Goal: Task Accomplishment & Management: Manage account settings

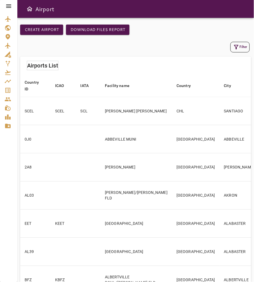
click at [10, 7] on icon at bounding box center [8, 5] width 5 height 3
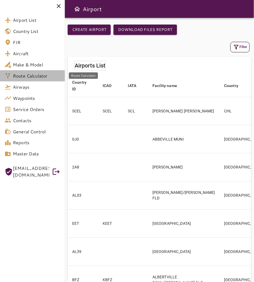
click at [50, 78] on span "Route Calculator" at bounding box center [36, 76] width 47 height 7
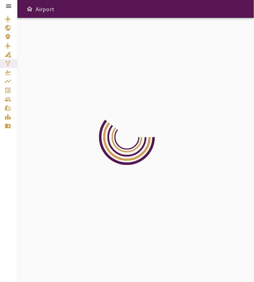
click at [7, 4] on icon at bounding box center [8, 6] width 7 height 7
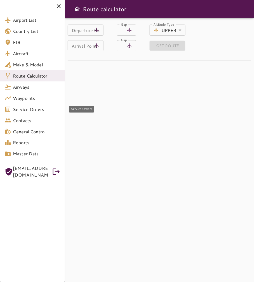
click at [45, 105] on link "Service Orders" at bounding box center [32, 109] width 65 height 11
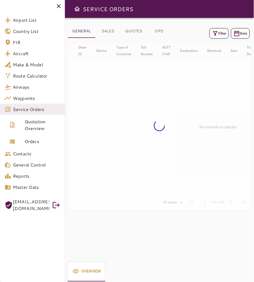
click at [59, 5] on icon at bounding box center [58, 6] width 7 height 7
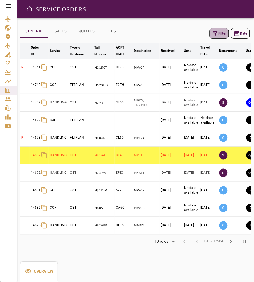
click at [216, 35] on icon "button" at bounding box center [215, 33] width 7 height 7
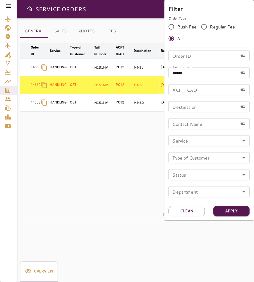
click at [199, 73] on input "******" at bounding box center [202, 72] width 69 height 11
type input "*"
type input "******"
click at [223, 213] on button "Apply" at bounding box center [231, 211] width 36 height 10
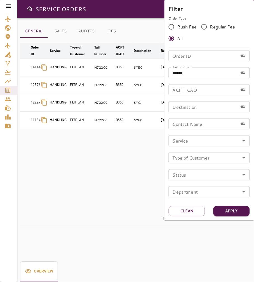
click at [155, 166] on div at bounding box center [127, 141] width 254 height 282
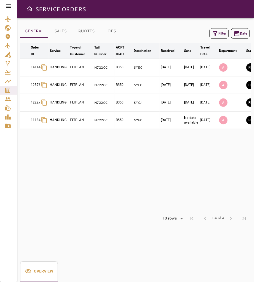
drag, startPoint x: 185, startPoint y: 211, endPoint x: 198, endPoint y: 210, distance: 12.6
click at [198, 210] on table "arrow_downward Order ID arrow_downward Service arrow_downward Type of Customer …" at bounding box center [175, 127] width 311 height 169
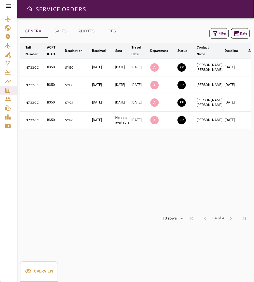
scroll to position [0, 76]
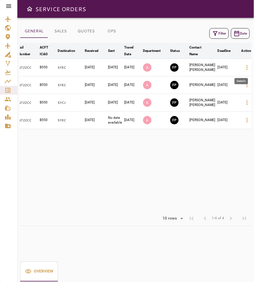
click at [223, 68] on icon "button" at bounding box center [247, 67] width 7 height 7
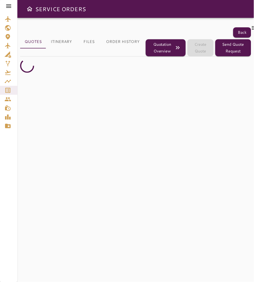
click at [223, 28] on icon at bounding box center [254, 28] width 7 height 7
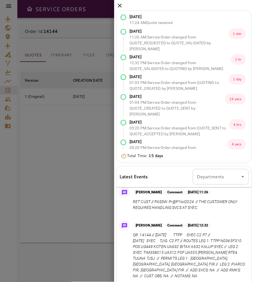
scroll to position [31, 0]
click at [51, 23] on div at bounding box center [127, 141] width 254 height 282
click at [118, 5] on icon at bounding box center [119, 5] width 7 height 7
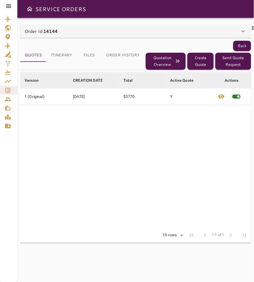
click at [62, 57] on button "Itinerary" at bounding box center [61, 55] width 30 height 13
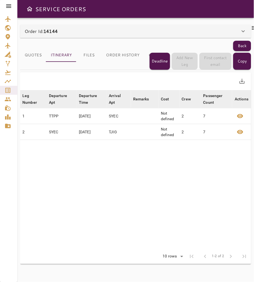
click at [94, 56] on button "Files" at bounding box center [88, 55] width 25 height 13
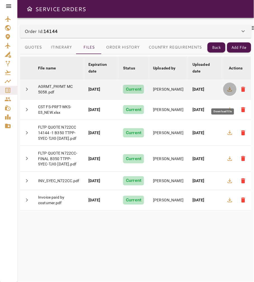
click at [223, 93] on icon "button" at bounding box center [229, 89] width 7 height 7
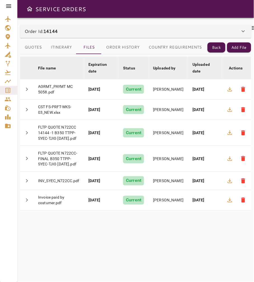
click at [223, 29] on icon at bounding box center [254, 28] width 7 height 7
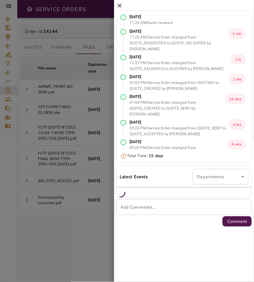
click at [120, 6] on icon at bounding box center [120, 6] width 4 height 4
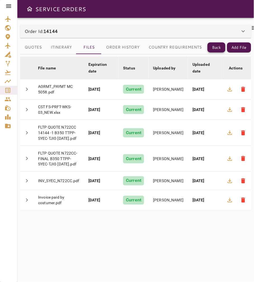
click at [223, 48] on button "Back" at bounding box center [216, 47] width 18 height 10
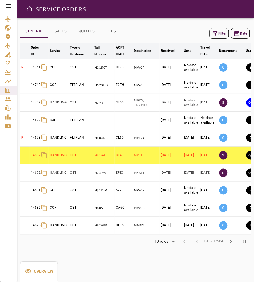
click at [61, 34] on button "SALES" at bounding box center [60, 31] width 25 height 13
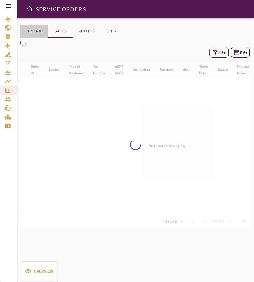
click at [35, 32] on button "GENERAL" at bounding box center [34, 31] width 28 height 13
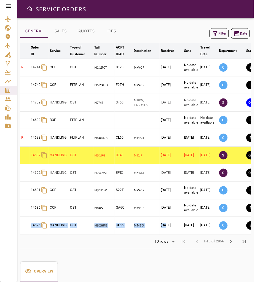
drag, startPoint x: 168, startPoint y: 235, endPoint x: 235, endPoint y: 213, distance: 70.5
click at [223, 213] on tbody "R 14741 COF CST N115CT BE20 MWCR Oct 08, 2025 No date available Oct 11, 2025 O …" at bounding box center [175, 147] width 311 height 176
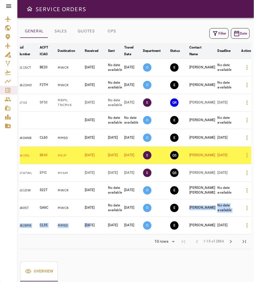
click at [223, 33] on button "Filter" at bounding box center [218, 33] width 19 height 11
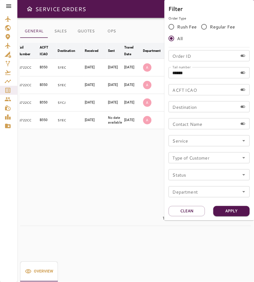
click at [151, 169] on div at bounding box center [127, 141] width 254 height 282
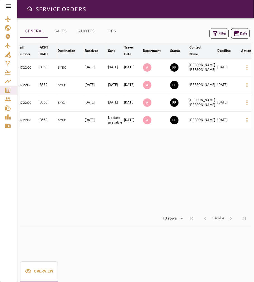
drag, startPoint x: 179, startPoint y: 211, endPoint x: 195, endPoint y: 211, distance: 16.5
click at [195, 211] on table "arrow_downward Order ID arrow_downward Service arrow_downward Type of Customer …" at bounding box center [99, 127] width 311 height 169
drag, startPoint x: 196, startPoint y: 211, endPoint x: 227, endPoint y: 192, distance: 36.3
click at [211, 212] on div "arrow_downward Order ID arrow_downward Service arrow_downward Type of Customer …" at bounding box center [135, 127] width 231 height 169
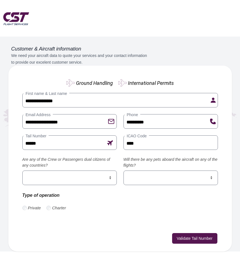
select select "**"
click at [22, 171] on select "*** **" at bounding box center [69, 178] width 94 height 15
click at [136, 179] on select "*** **" at bounding box center [170, 178] width 94 height 15
select select "**"
click at [123, 171] on select "*** **" at bounding box center [170, 178] width 94 height 15
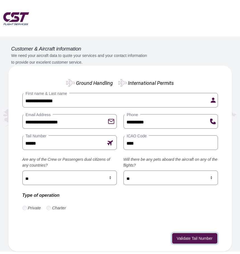
click at [182, 238] on button "Validate Tail Number" at bounding box center [194, 238] width 45 height 11
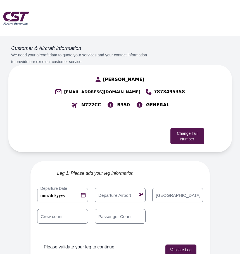
scroll to position [1, 0]
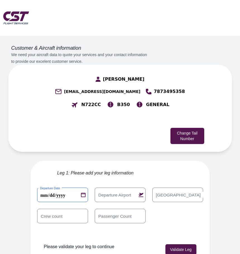
click at [64, 188] on 0 "**********" at bounding box center [62, 195] width 51 height 15
type 0 "**********"
click at [102, 188] on div "Departure Airport" at bounding box center [120, 195] width 51 height 15
paste input "****"
type input "****"
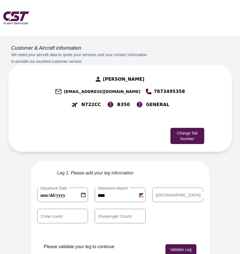
click at [172, 192] on label "Arrival Airport" at bounding box center [178, 195] width 50 height 6
click at [172, 188] on input "Arrival Airport" at bounding box center [177, 195] width 51 height 15
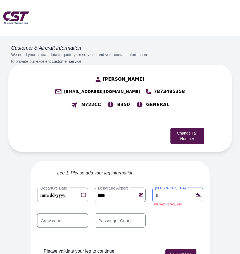
click at [164, 188] on div "Arrival Airport" at bounding box center [177, 195] width 51 height 15
paste input "****"
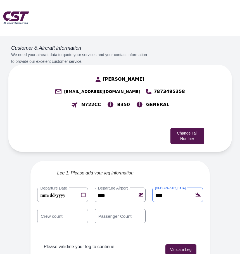
type input "****"
drag, startPoint x: 164, startPoint y: 203, endPoint x: 160, endPoint y: 201, distance: 5.0
click at [164, 203] on div "**********" at bounding box center [120, 209] width 166 height 42
click at [62, 209] on input "*" at bounding box center [62, 216] width 51 height 15
type input "*"
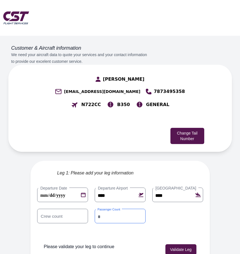
click at [118, 209] on input "*" at bounding box center [120, 216] width 51 height 15
type input "*"
click at [196, 244] on button "Validate Leg" at bounding box center [180, 249] width 31 height 11
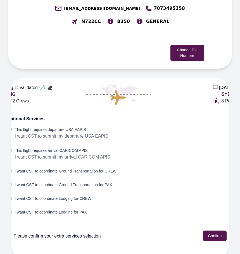
scroll to position [84, 0]
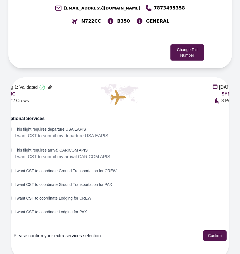
click at [26, 147] on label "This flight requires arrival CARICOM APIS" at bounding box center [63, 150] width 96 height 6
click at [11, 147] on div "This flight requires arrival CARICOM APIS I want CST to submit my arrival CARIC…" at bounding box center [120, 156] width 226 height 19
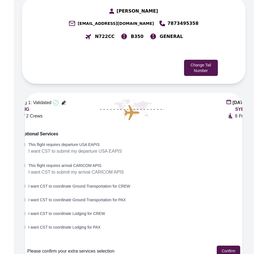
scroll to position [69, 0]
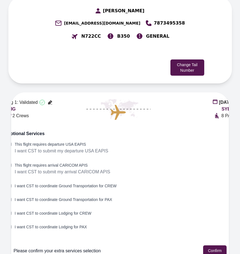
click at [0, 113] on html "**********" at bounding box center [120, 58] width 240 height 254
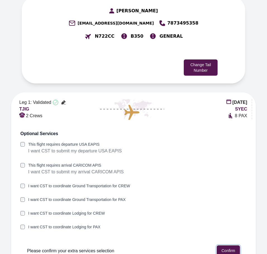
click at [231, 245] on button "Confirm" at bounding box center [228, 250] width 23 height 11
type input "****"
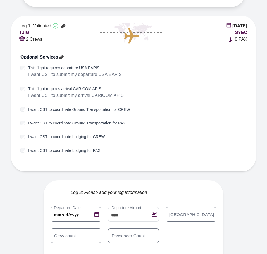
scroll to position [166, 0]
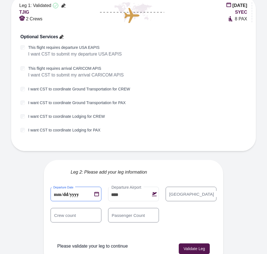
click at [91, 187] on 1 "**********" at bounding box center [76, 194] width 51 height 15
click at [85, 187] on 1 "**********" at bounding box center [76, 194] width 51 height 15
type 1 "**********"
click at [189, 191] on label "Arrival Airport" at bounding box center [192, 194] width 50 height 6
click at [189, 187] on input "Arrival Airport" at bounding box center [191, 194] width 51 height 15
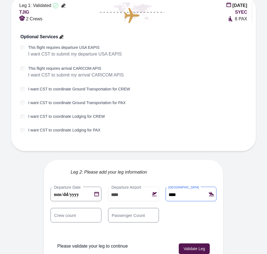
type input "****"
click at [180, 209] on div "**********" at bounding box center [134, 208] width 166 height 42
click at [149, 208] on input "*" at bounding box center [133, 215] width 51 height 15
click at [51, 208] on input "*" at bounding box center [76, 215] width 51 height 15
type input "*"
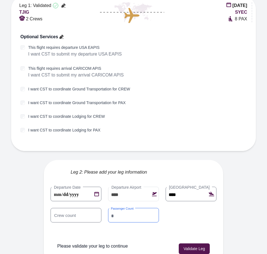
click at [120, 209] on input "*" at bounding box center [133, 215] width 51 height 15
type input "*"
click at [210, 244] on button "Validate Leg" at bounding box center [194, 249] width 31 height 11
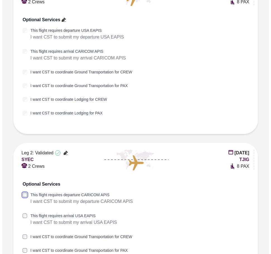
scroll to position [241, 0]
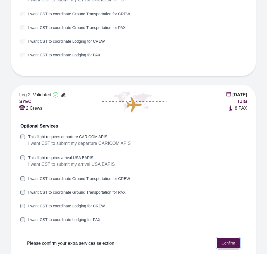
click at [233, 238] on button "Confirm" at bounding box center [228, 243] width 23 height 11
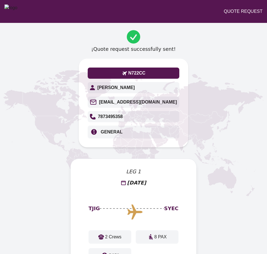
click at [108, 6] on div "QUOTE REQUEST" at bounding box center [133, 11] width 267 height 23
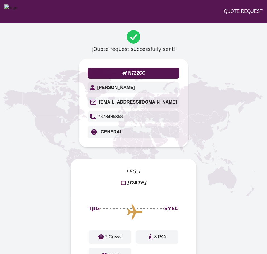
click at [108, 6] on div "QUOTE REQUEST" at bounding box center [133, 11] width 267 height 23
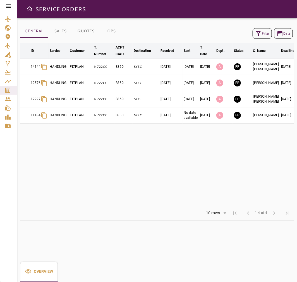
scroll to position [0, 17]
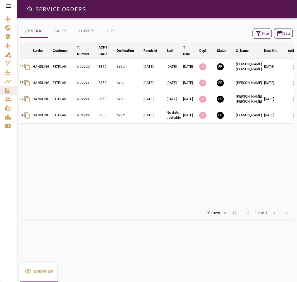
click at [269, 34] on button "Filter" at bounding box center [262, 33] width 19 height 11
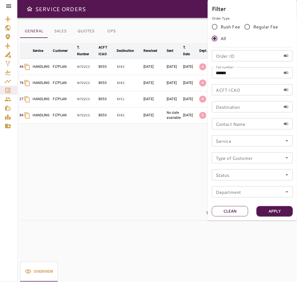
click at [238, 211] on button "Clean" at bounding box center [230, 211] width 36 height 10
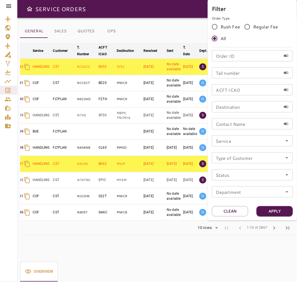
click at [118, 137] on div at bounding box center [148, 141] width 297 height 282
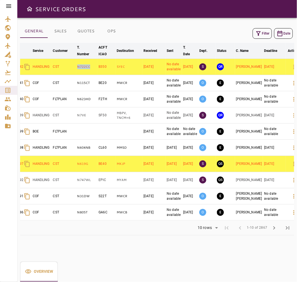
click at [93, 69] on td "N722CC" at bounding box center [87, 67] width 22 height 16
copy p "N722CC"
click at [262, 35] on button "Filter" at bounding box center [262, 33] width 19 height 11
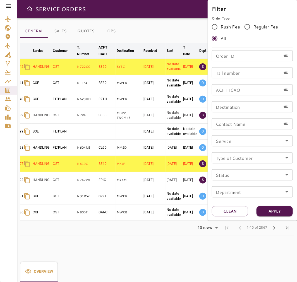
click at [245, 74] on input "Tail number" at bounding box center [246, 72] width 69 height 11
paste input "******"
type input "******"
click at [285, 209] on button "Apply" at bounding box center [275, 211] width 36 height 10
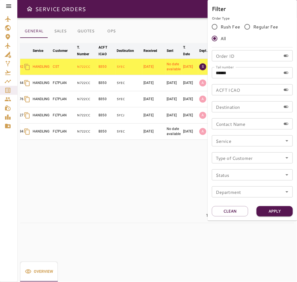
click at [152, 43] on div at bounding box center [148, 141] width 297 height 282
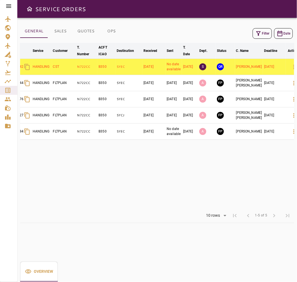
click at [163, 209] on table "arrow_downward ID arrow_downward Service arrow_downward Customer arrow_downward…" at bounding box center [152, 126] width 299 height 166
drag, startPoint x: 163, startPoint y: 213, endPoint x: 150, endPoint y: 213, distance: 13.1
click at [150, 213] on div "Rows per page: 10 rows ** 1-5 of 5 first_page chevron_left 1-5 of 5 chevron_rig…" at bounding box center [157, 216] width 274 height 15
click at [291, 68] on icon "button" at bounding box center [294, 67] width 7 height 7
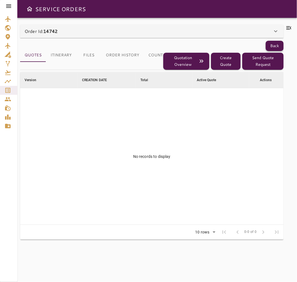
click at [270, 46] on button "Back" at bounding box center [275, 46] width 18 height 10
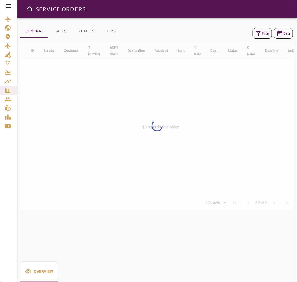
click at [262, 35] on button "Filter" at bounding box center [262, 33] width 19 height 11
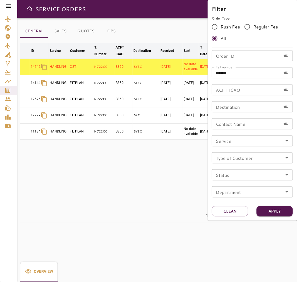
click at [167, 27] on div at bounding box center [148, 141] width 297 height 282
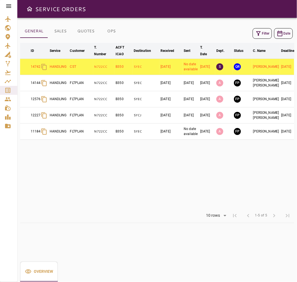
scroll to position [0, 17]
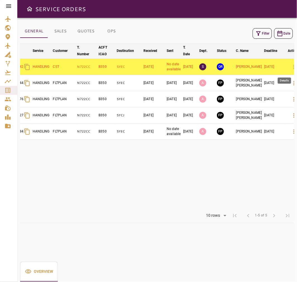
click at [291, 70] on icon "button" at bounding box center [294, 67] width 7 height 7
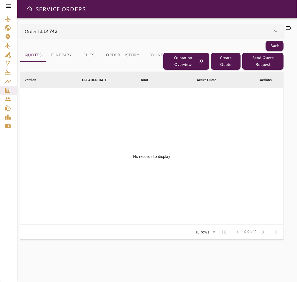
click at [48, 54] on button "Itinerary" at bounding box center [61, 55] width 30 height 13
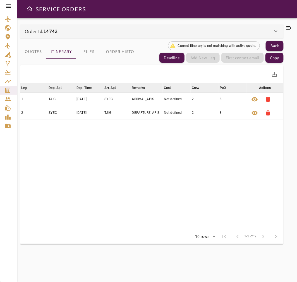
click at [52, 35] on div "Order Id: 14742" at bounding box center [152, 31] width 264 height 13
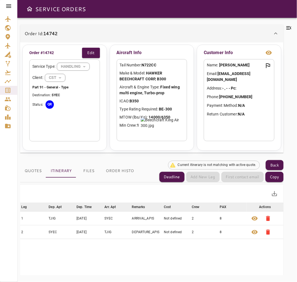
click at [67, 66] on div "HANDLING" at bounding box center [73, 66] width 33 height 15
click at [88, 53] on button "Edit" at bounding box center [91, 53] width 18 height 10
click at [85, 65] on body "SERVICE ORDERS Order Id: 14742 Order #14742 Cancel Save Service Type: HANDLING …" at bounding box center [148, 141] width 297 height 282
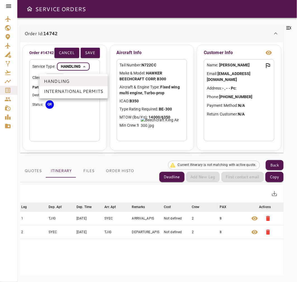
click at [82, 89] on li "INTERNATIONAL PERMITS" at bounding box center [73, 91] width 68 height 10
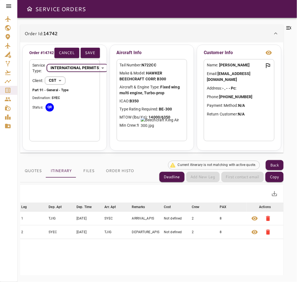
click at [80, 71] on body "**********" at bounding box center [148, 141] width 297 height 282
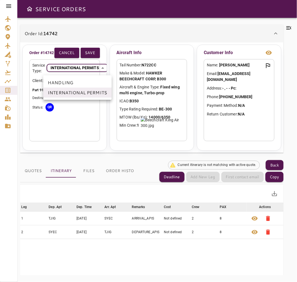
click at [82, 80] on li "HANDLING" at bounding box center [77, 83] width 68 height 10
type input "********"
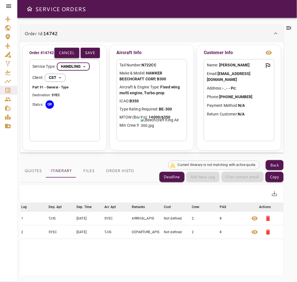
click at [74, 51] on button "Cancel" at bounding box center [66, 53] width 25 height 10
click at [73, 71] on div "HANDLING" at bounding box center [73, 66] width 33 height 15
click at [94, 50] on button "Edit" at bounding box center [91, 53] width 18 height 10
click at [63, 77] on body "SERVICE ORDERS Order Id: 14742 Order #14742 Cancel Save Service Type: HANDLING …" at bounding box center [148, 141] width 297 height 282
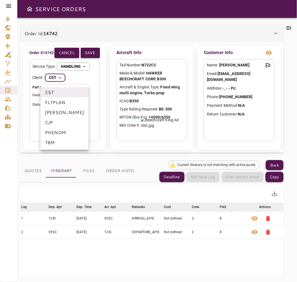
click at [66, 101] on li "FLTPLAN" at bounding box center [64, 102] width 48 height 10
type input "*******"
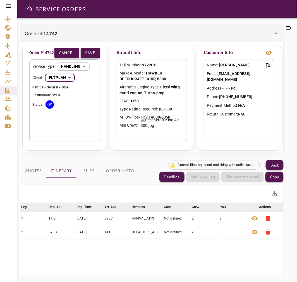
click at [94, 53] on button "Save" at bounding box center [90, 53] width 19 height 10
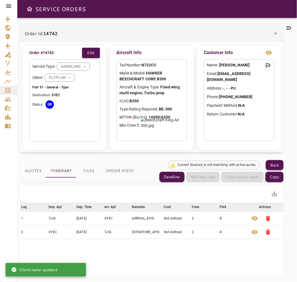
click at [290, 27] on icon at bounding box center [289, 28] width 7 height 7
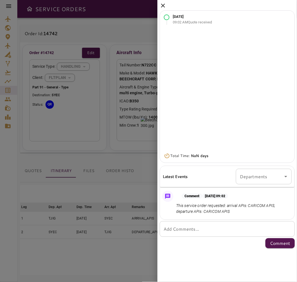
click at [221, 233] on div "* Add Comments..." at bounding box center [227, 229] width 135 height 16
type textarea "*"
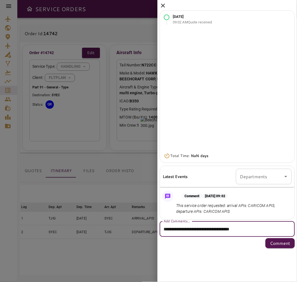
paste textarea "********"
paste textarea "**********"
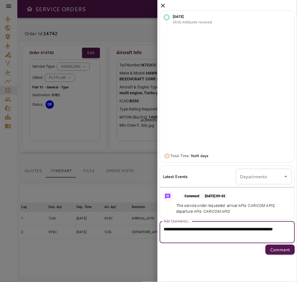
click at [250, 229] on textarea "**********" at bounding box center [227, 232] width 127 height 13
type textarea "**********"
click at [278, 252] on p "Comment" at bounding box center [280, 250] width 20 height 7
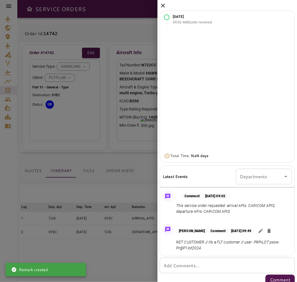
click at [165, 5] on icon at bounding box center [163, 5] width 7 height 7
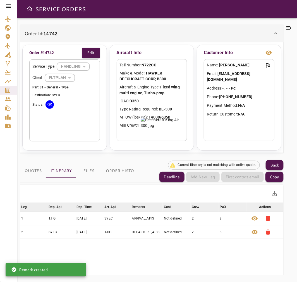
click at [116, 32] on div "Order Id: 14742" at bounding box center [149, 33] width 248 height 7
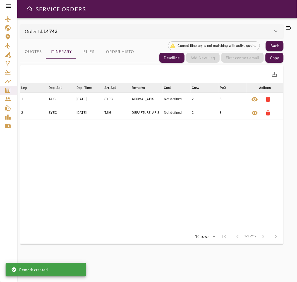
click at [28, 12] on icon "Open drawer" at bounding box center [29, 9] width 7 height 7
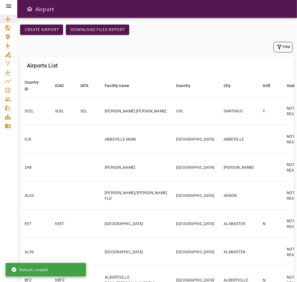
click at [7, 4] on icon at bounding box center [8, 6] width 7 height 7
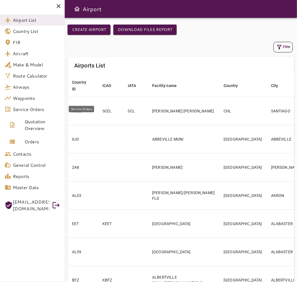
click at [43, 110] on span "Service Orders" at bounding box center [36, 109] width 47 height 7
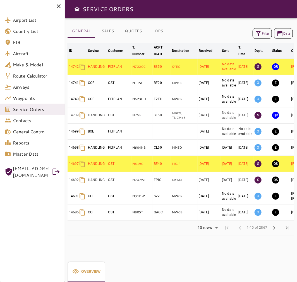
scroll to position [0, 5]
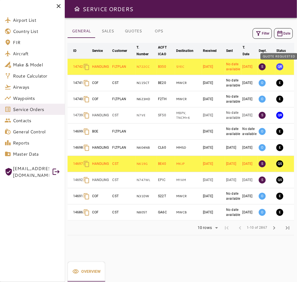
click at [280, 68] on button "QR" at bounding box center [279, 66] width 7 height 7
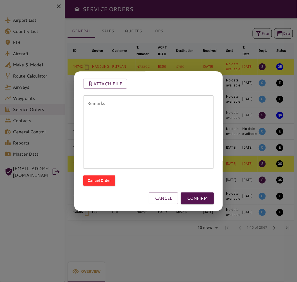
scroll to position [55, 0]
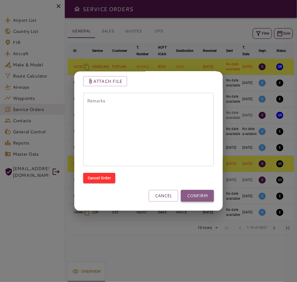
click at [204, 198] on button "CONFIRM" at bounding box center [197, 196] width 33 height 12
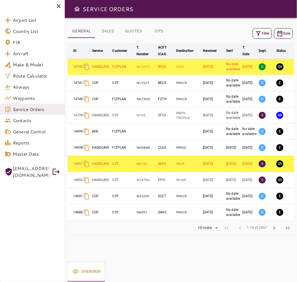
click at [59, 2] on div at bounding box center [32, 6] width 65 height 12
click at [59, 3] on icon at bounding box center [58, 6] width 7 height 7
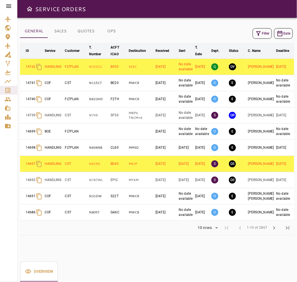
scroll to position [0, 17]
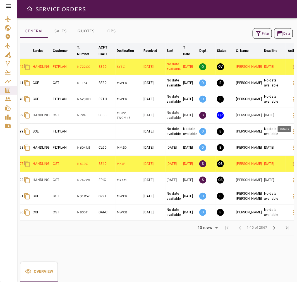
click at [291, 116] on icon "button" at bounding box center [294, 115] width 7 height 7
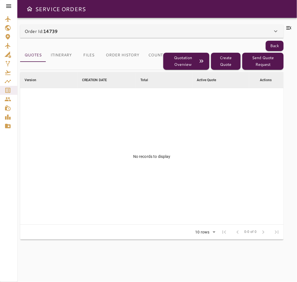
click at [88, 179] on td "No records to display" at bounding box center [152, 156] width 264 height 137
click at [291, 28] on icon at bounding box center [289, 28] width 7 height 7
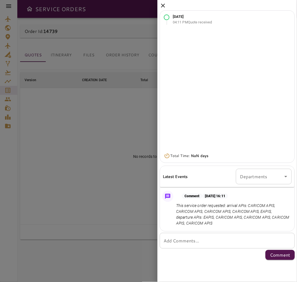
click at [161, 4] on icon at bounding box center [163, 5] width 7 height 7
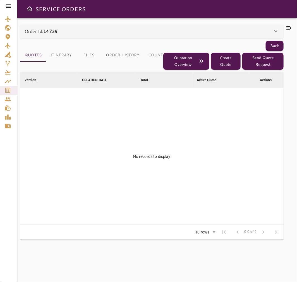
click at [57, 58] on button "Itinerary" at bounding box center [61, 55] width 30 height 13
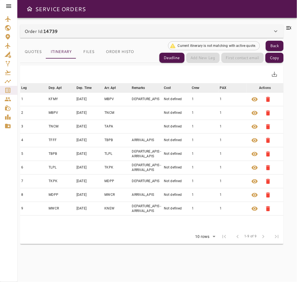
click at [289, 28] on icon at bounding box center [289, 28] width 7 height 7
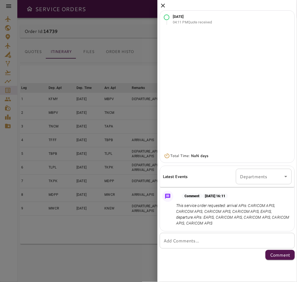
click at [164, 4] on icon at bounding box center [163, 6] width 4 height 4
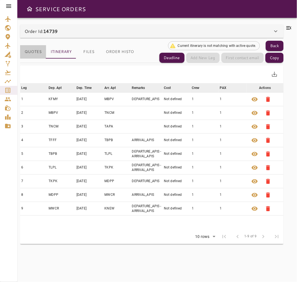
click at [35, 52] on button "Quotes" at bounding box center [33, 51] width 26 height 13
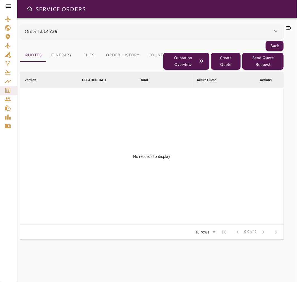
click at [52, 32] on b "14739" at bounding box center [50, 31] width 14 height 6
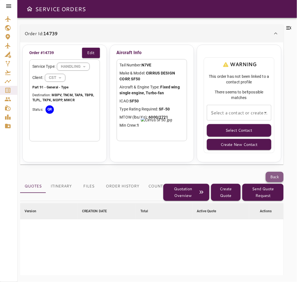
click at [274, 177] on button "Back" at bounding box center [275, 177] width 18 height 10
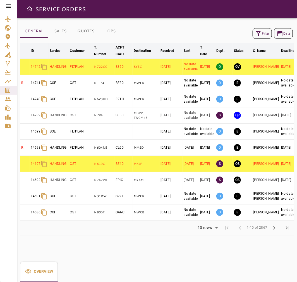
click at [280, 118] on td "[DATE]" at bounding box center [291, 116] width 23 height 16
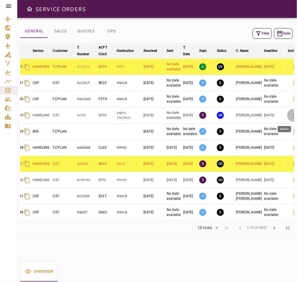
click at [287, 115] on button "button" at bounding box center [293, 115] width 13 height 13
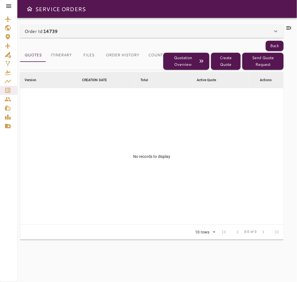
click at [84, 49] on button "Files" at bounding box center [88, 55] width 25 height 13
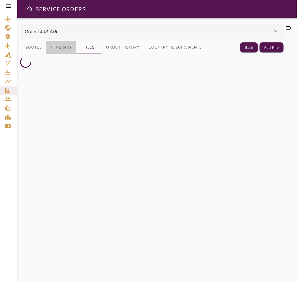
click at [63, 51] on button "Itinerary" at bounding box center [61, 47] width 30 height 13
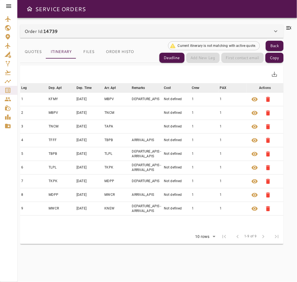
click at [58, 30] on b "14739" at bounding box center [50, 31] width 14 height 6
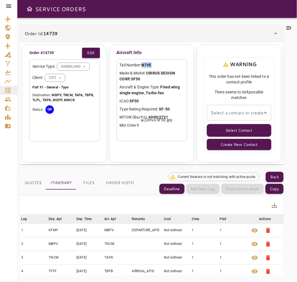
drag, startPoint x: 153, startPoint y: 66, endPoint x: 144, endPoint y: 65, distance: 9.0
click at [144, 65] on div "Tail Number: N7VE Make & Model: CIRRUS DESIGN CORP, SF50 Aircraft & Engine Type…" at bounding box center [152, 100] width 71 height 82
copy b "N7VE"
click at [291, 26] on icon at bounding box center [289, 28] width 7 height 7
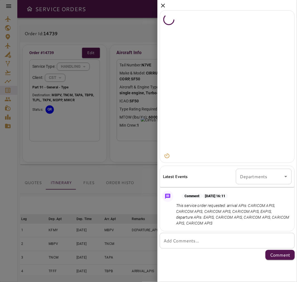
click at [231, 243] on textarea "Add Comments..." at bounding box center [227, 241] width 127 height 6
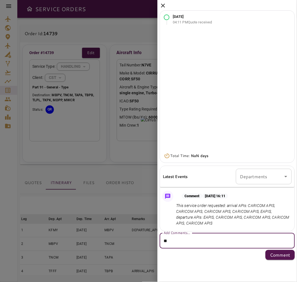
type textarea "*"
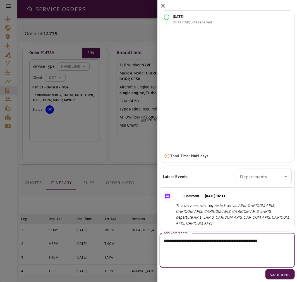
click at [175, 262] on textarea "**********" at bounding box center [227, 251] width 127 height 26
click at [178, 261] on textarea "**********" at bounding box center [227, 251] width 127 height 26
paste textarea "**********"
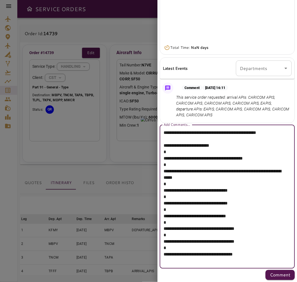
scroll to position [109, 0]
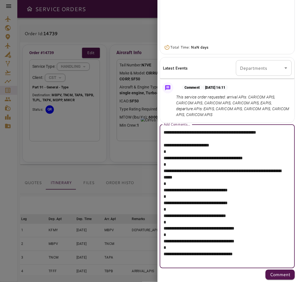
click at [164, 185] on textarea "**********" at bounding box center [225, 196] width 123 height 135
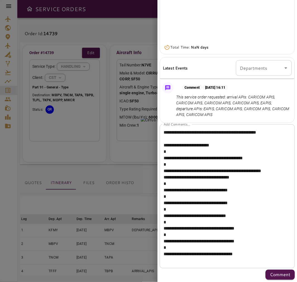
click at [287, 176] on div "**********" at bounding box center [227, 197] width 135 height 144
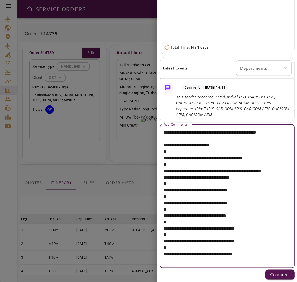
click at [286, 178] on textarea "**********" at bounding box center [225, 196] width 123 height 135
type textarea "**********"
click at [271, 270] on button "Comment" at bounding box center [280, 275] width 29 height 10
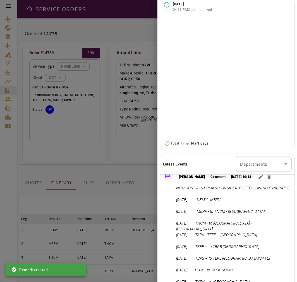
scroll to position [0, 0]
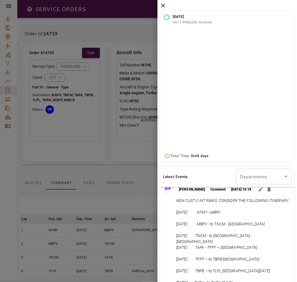
click at [165, 5] on icon at bounding box center [163, 5] width 7 height 7
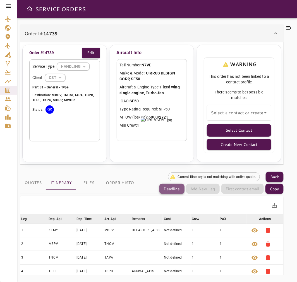
click at [170, 188] on button "Deadline" at bounding box center [171, 189] width 25 height 10
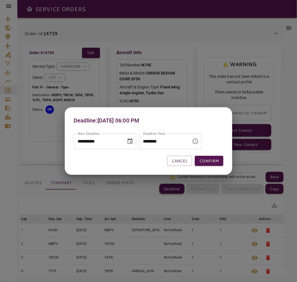
click at [170, 188] on div at bounding box center [148, 141] width 297 height 282
click at [180, 158] on button "Cancel" at bounding box center [179, 161] width 25 height 10
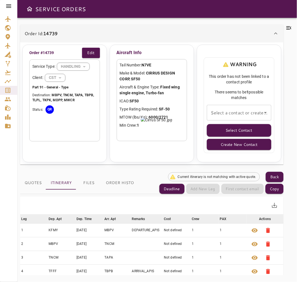
click at [286, 28] on icon at bounding box center [289, 28] width 7 height 7
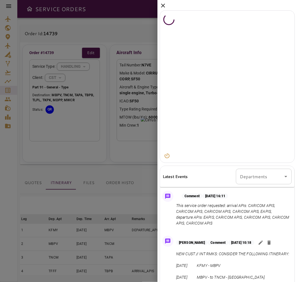
click at [165, 3] on icon at bounding box center [163, 5] width 7 height 7
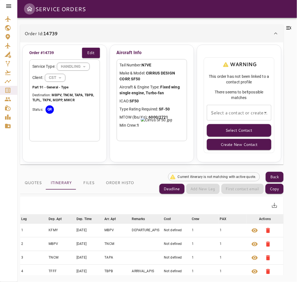
click at [30, 9] on icon "Open drawer" at bounding box center [30, 8] width 6 height 5
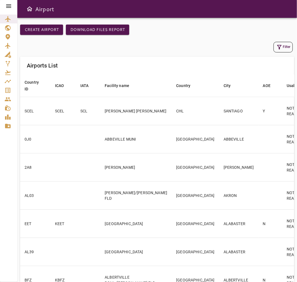
click at [284, 46] on button "Filter" at bounding box center [283, 47] width 19 height 11
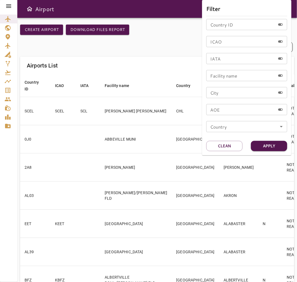
click at [4, 2] on div at bounding box center [148, 141] width 297 height 282
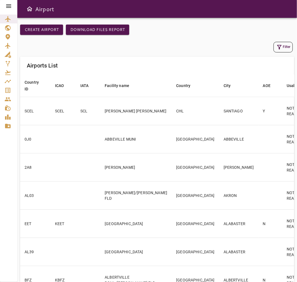
click at [8, 4] on icon at bounding box center [8, 5] width 5 height 3
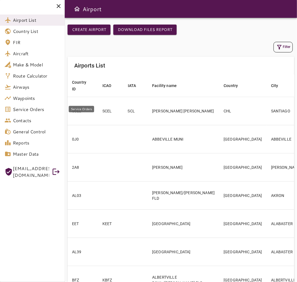
click at [38, 113] on link "Service Orders" at bounding box center [32, 109] width 65 height 11
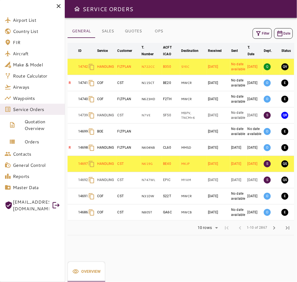
click at [264, 31] on button "Filter" at bounding box center [262, 33] width 19 height 11
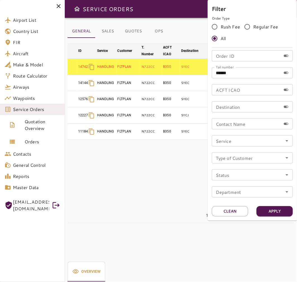
click at [190, 26] on div at bounding box center [148, 141] width 297 height 282
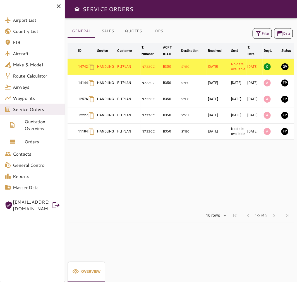
click at [260, 31] on icon "button" at bounding box center [258, 33] width 4 height 4
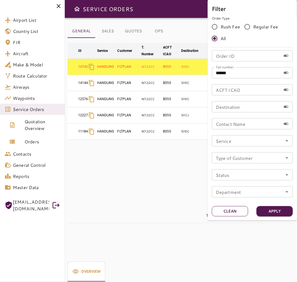
click at [238, 209] on button "Clean" at bounding box center [230, 211] width 36 height 10
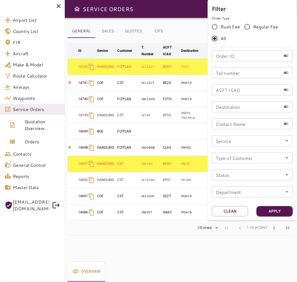
click at [189, 12] on div at bounding box center [148, 141] width 297 height 282
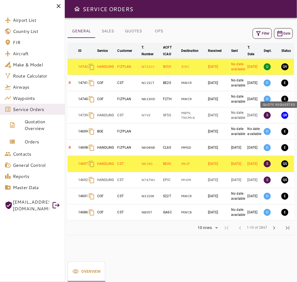
click at [287, 117] on button "QR" at bounding box center [284, 115] width 7 height 7
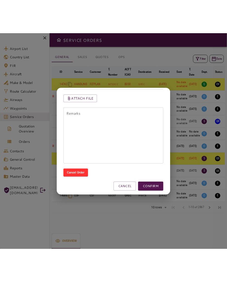
scroll to position [55, 0]
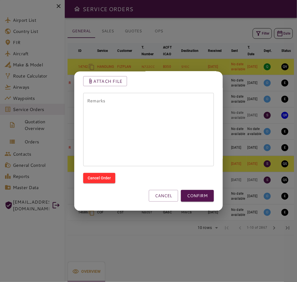
click at [198, 189] on div "CANCEL CONFIRM" at bounding box center [145, 192] width 137 height 18
click at [199, 194] on button "CONFIRM" at bounding box center [197, 196] width 33 height 12
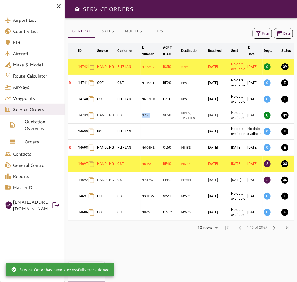
drag, startPoint x: 153, startPoint y: 114, endPoint x: 140, endPoint y: 116, distance: 12.7
click at [141, 115] on td "N7VE" at bounding box center [152, 116] width 22 height 16
copy p "N7VE"
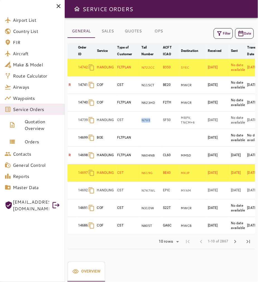
click at [57, 6] on icon at bounding box center [58, 6] width 7 height 7
